Goal: Task Accomplishment & Management: Manage account settings

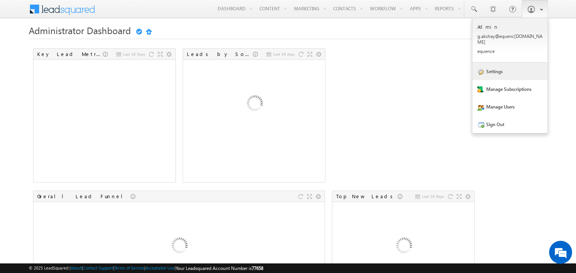
click at [501, 66] on link "Settings" at bounding box center [510, 72] width 75 height 18
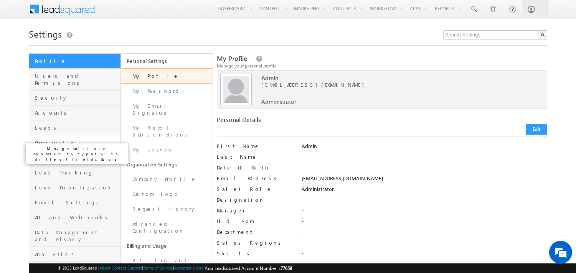
click at [43, 139] on span "Opportunities" at bounding box center [77, 142] width 84 height 7
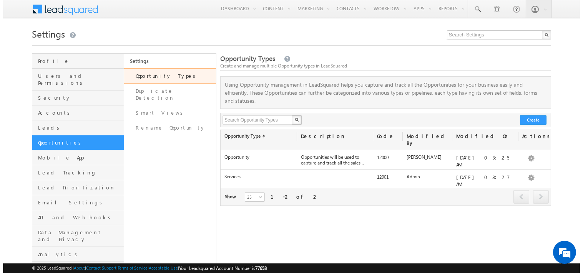
scroll to position [41, 0]
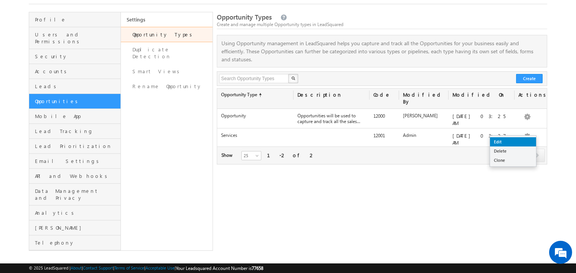
click at [518, 144] on link "Edit" at bounding box center [513, 141] width 46 height 9
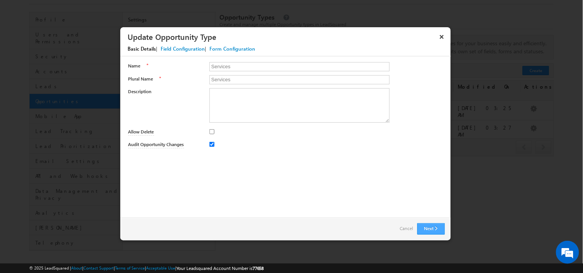
click at [439, 225] on button "Next" at bounding box center [431, 229] width 28 height 12
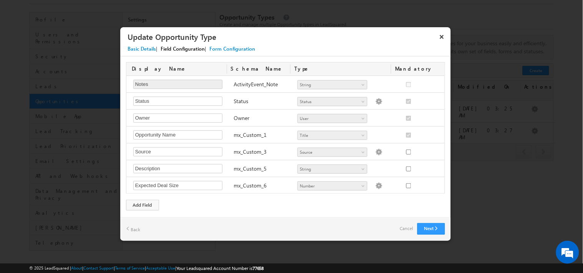
scroll to position [408, 0]
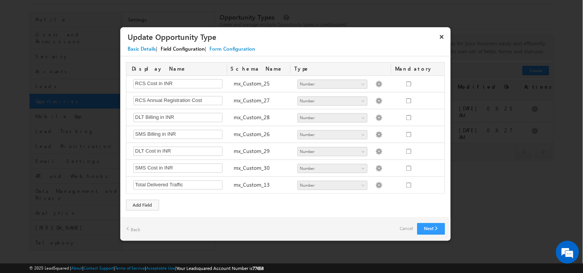
drag, startPoint x: 195, startPoint y: 117, endPoint x: 300, endPoint y: 49, distance: 125.5
click at [300, 49] on div "Basic Details | Field Configuration | Form Configuration" at bounding box center [289, 49] width 338 height 13
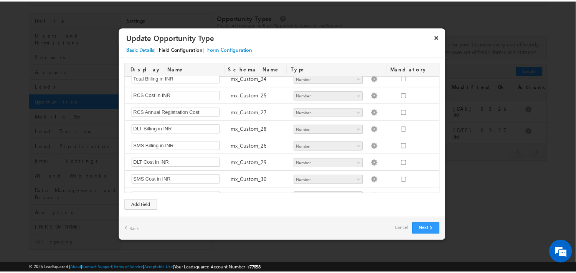
scroll to position [393, 0]
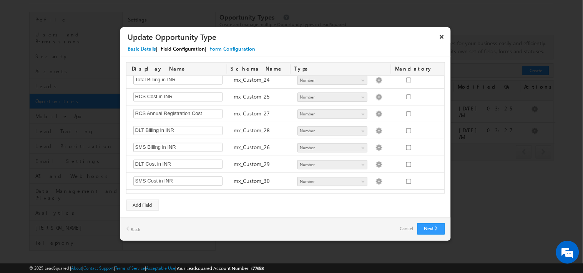
click at [401, 228] on link "Cancel" at bounding box center [406, 228] width 13 height 11
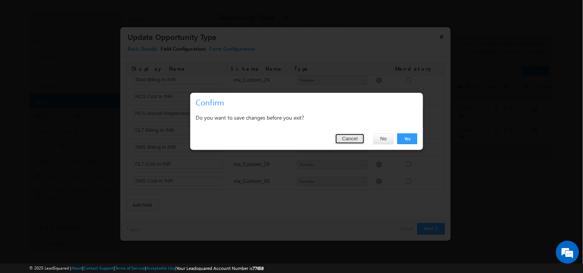
click at [360, 142] on button "Cancel" at bounding box center [349, 139] width 29 height 11
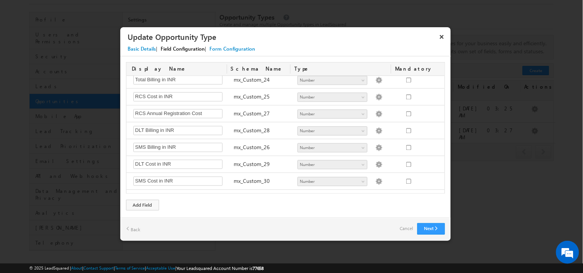
click at [406, 230] on link "Cancel" at bounding box center [406, 228] width 13 height 11
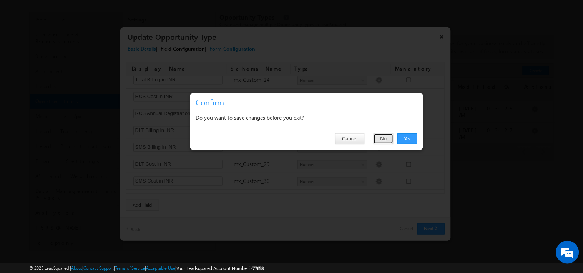
click at [383, 138] on button "No" at bounding box center [383, 139] width 20 height 11
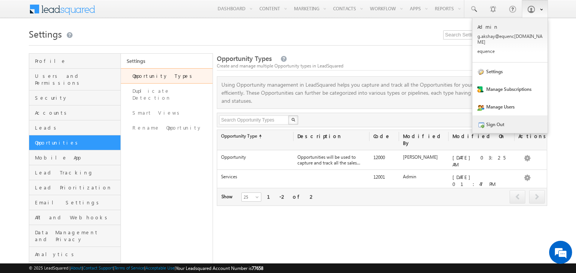
click at [504, 120] on link "Sign Out" at bounding box center [510, 125] width 75 height 18
